Goal: Communication & Community: Share content

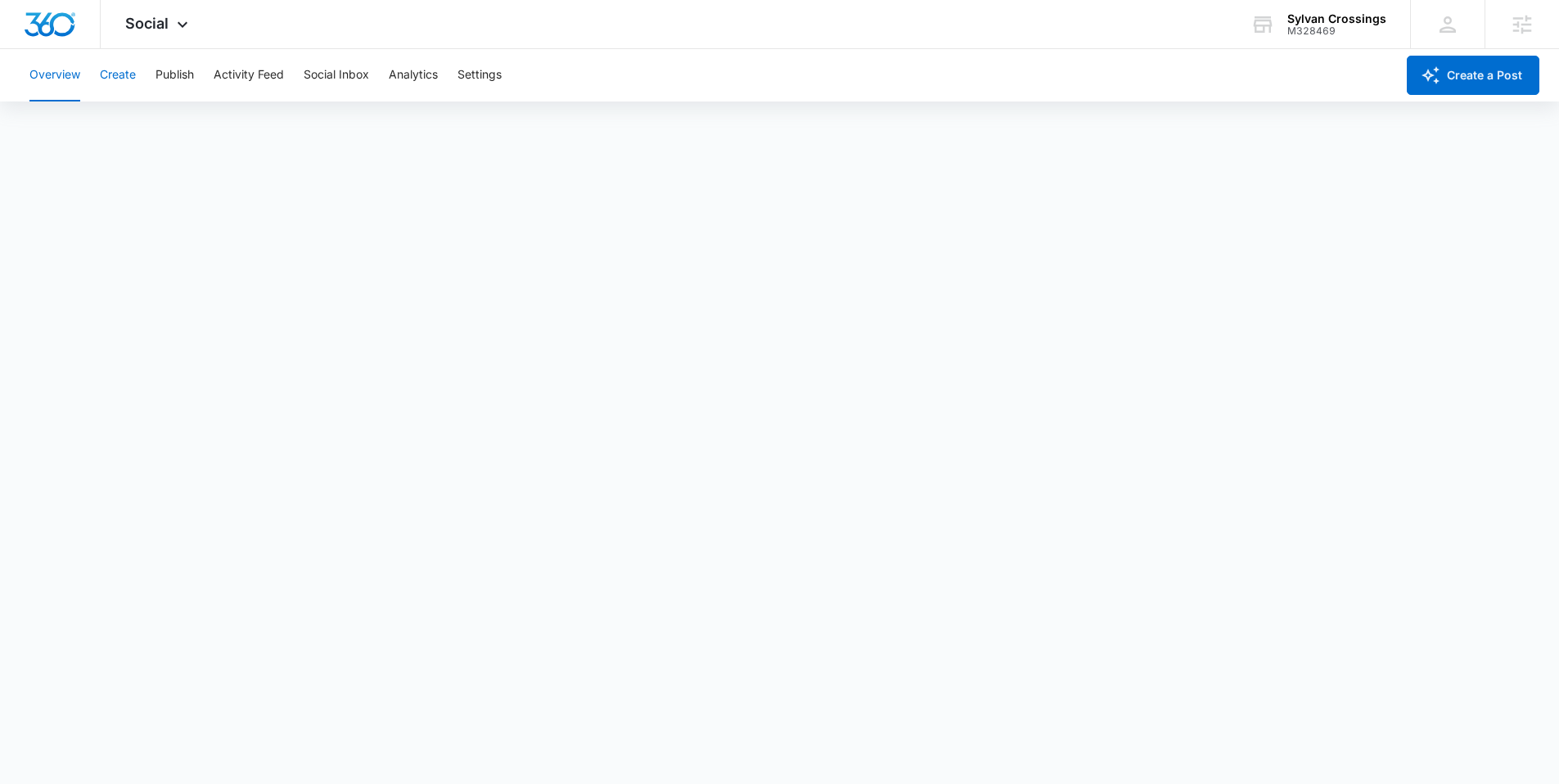
click at [125, 76] on button "Create" at bounding box center [118, 75] width 36 height 53
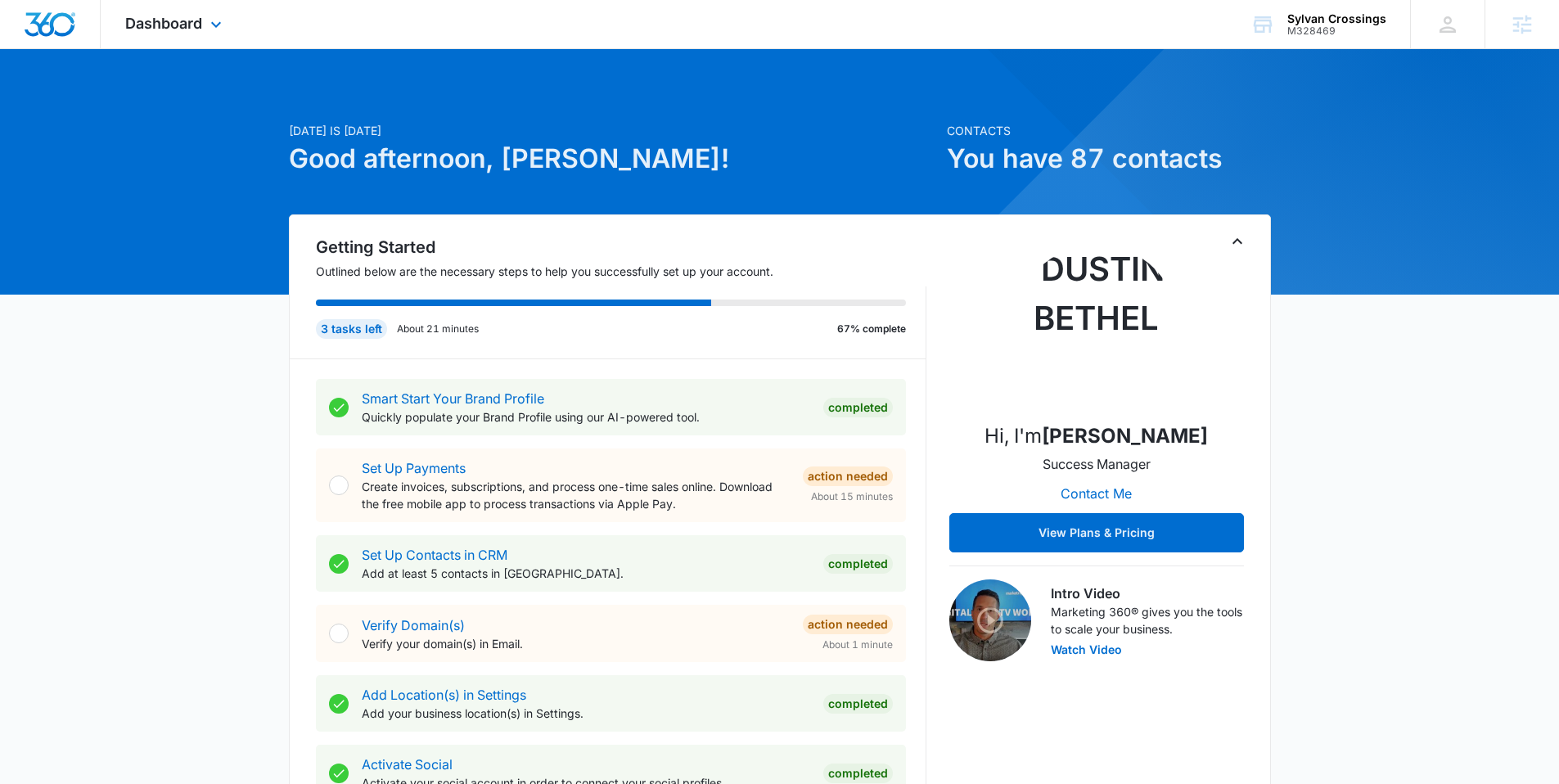
click at [185, 32] on div "Dashboard Apps Reputation Websites Forms CRM Email Social Payments POS Content …" at bounding box center [176, 24] width 150 height 48
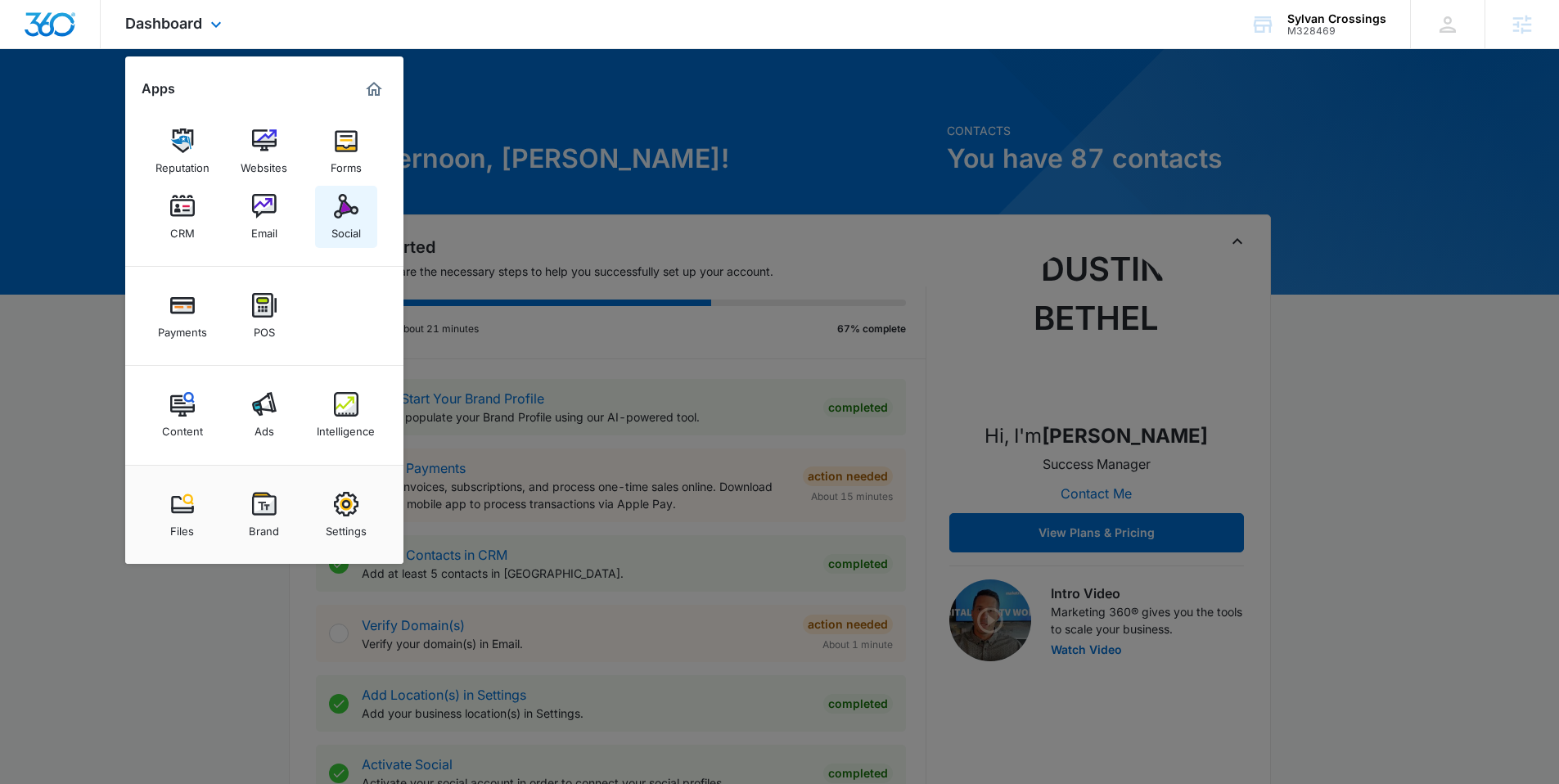
click at [348, 210] on img at bounding box center [347, 207] width 25 height 25
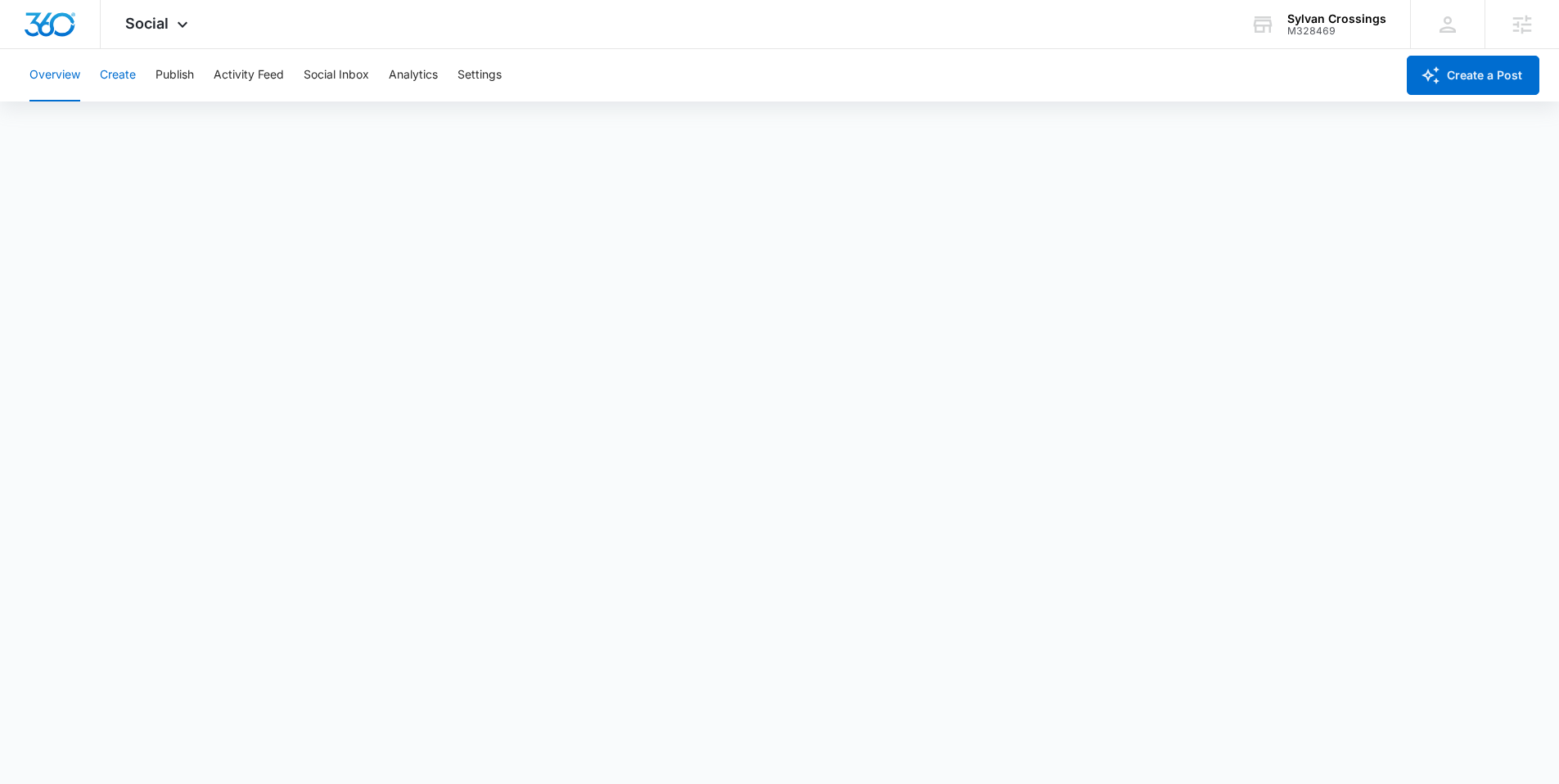
click at [115, 73] on button "Create" at bounding box center [118, 75] width 36 height 53
